Goal: Complete application form

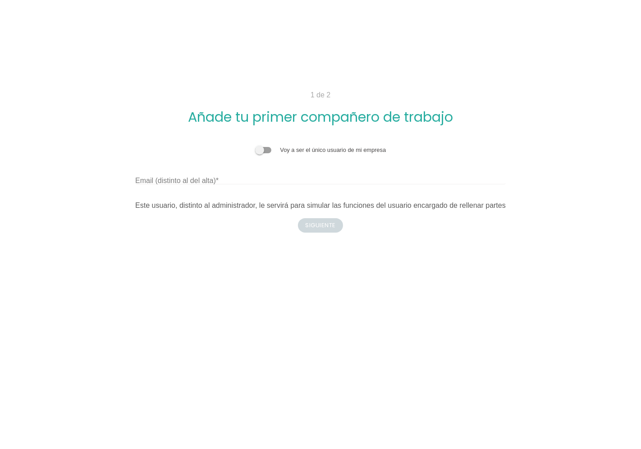
click at [270, 152] on span at bounding box center [263, 150] width 16 height 6
click at [255, 146] on input "checkbox" at bounding box center [255, 146] width 0 height 0
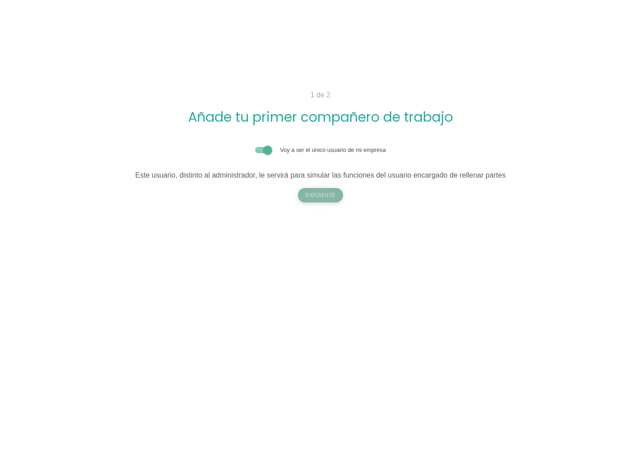
click at [322, 200] on button "Siguiente" at bounding box center [320, 195] width 45 height 14
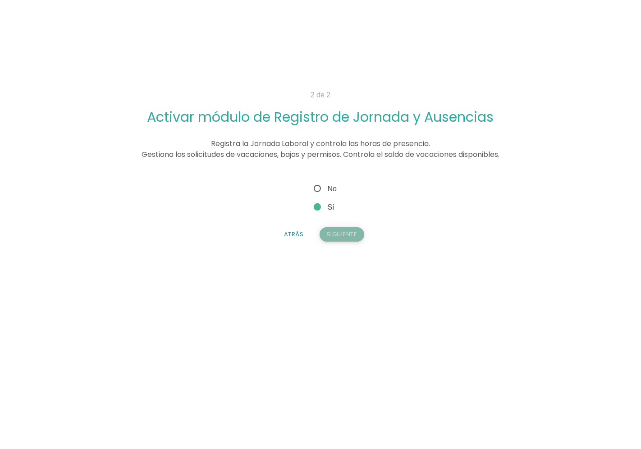
click at [338, 237] on button "Siguiente" at bounding box center [342, 234] width 45 height 14
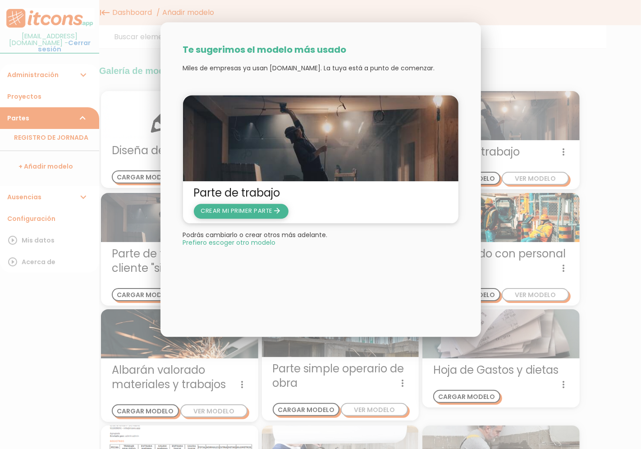
click at [222, 214] on span "CREAR MI PRIMER PARTE arrow_forward" at bounding box center [241, 211] width 81 height 9
